Goal: Transaction & Acquisition: Obtain resource

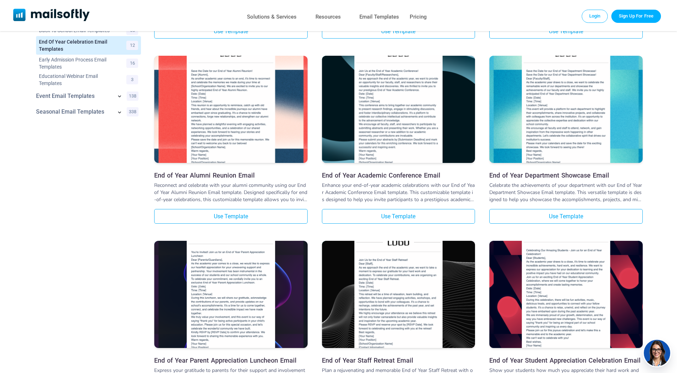
scroll to position [210, 0]
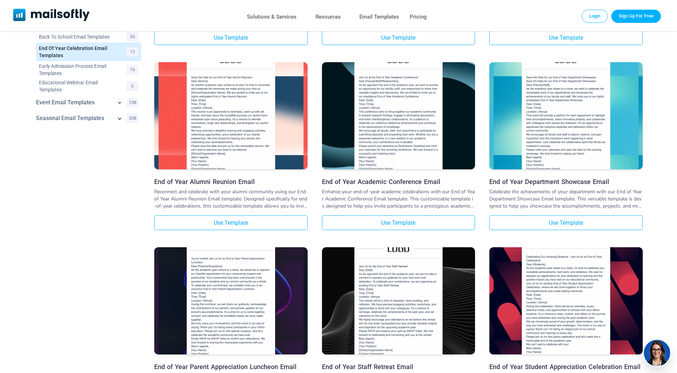
click at [120, 120] on icon at bounding box center [120, 118] width 4 height 2
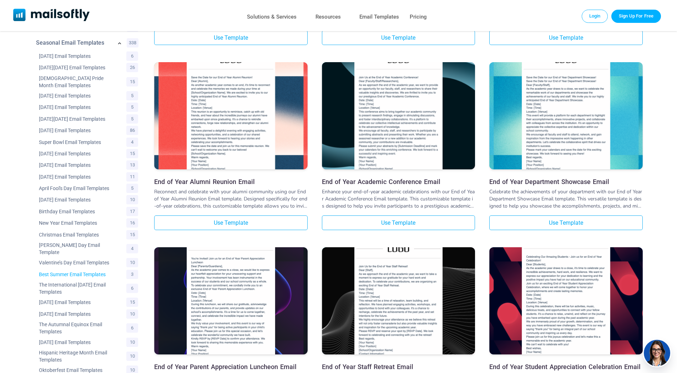
click at [58, 278] on link "Best Summer Email Templates" at bounding box center [78, 274] width 79 height 7
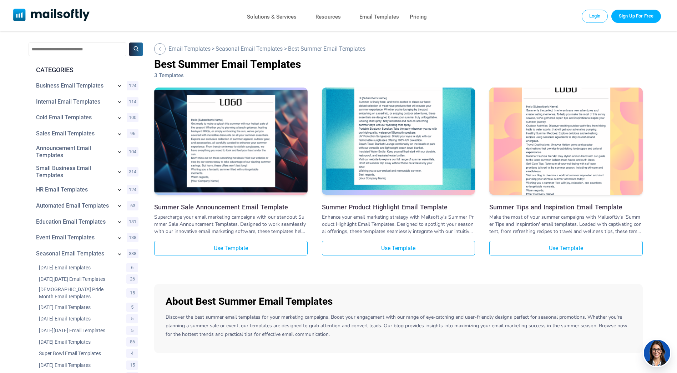
click at [408, 136] on img at bounding box center [398, 129] width 153 height 122
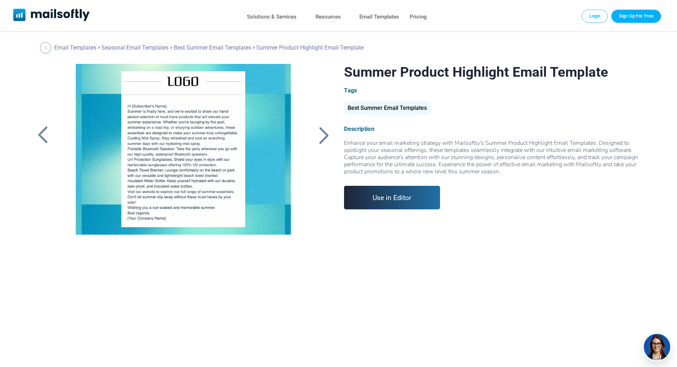
click at [174, 152] on div at bounding box center [183, 153] width 239 height 178
